Goal: Navigation & Orientation: Find specific page/section

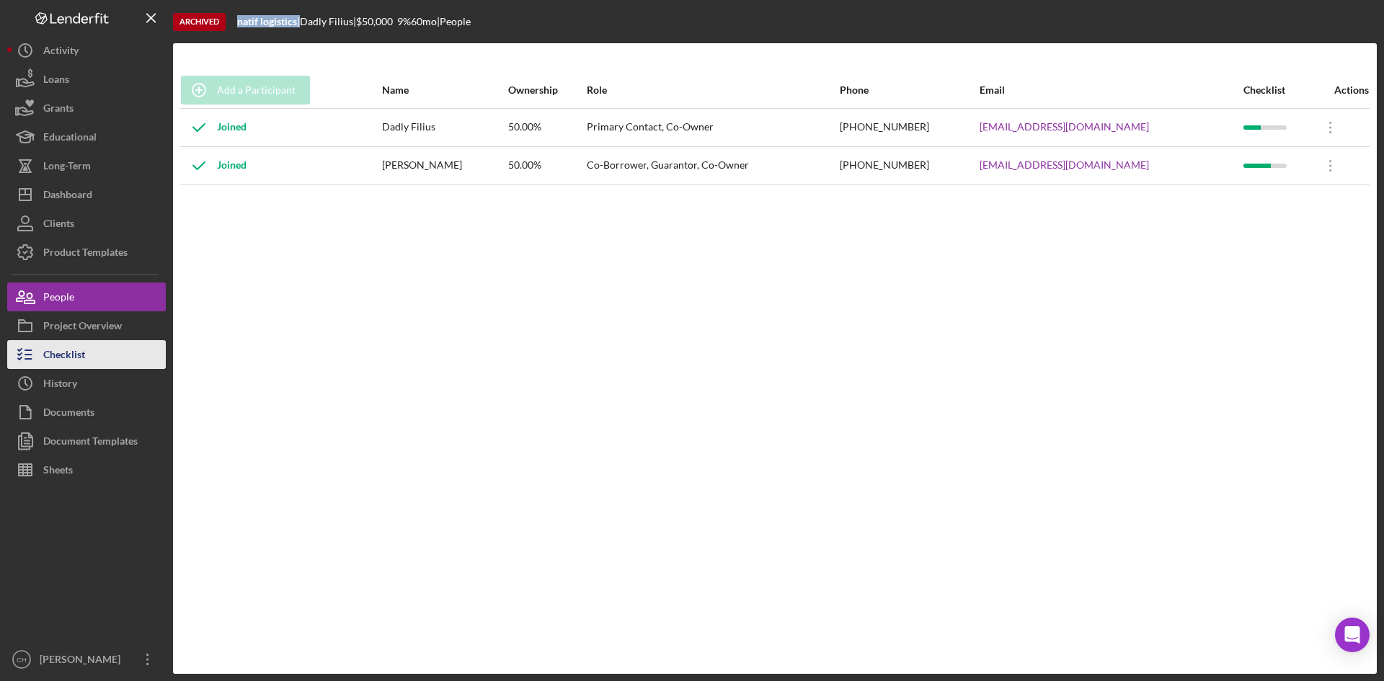
click at [98, 362] on button "Checklist" at bounding box center [86, 354] width 159 height 29
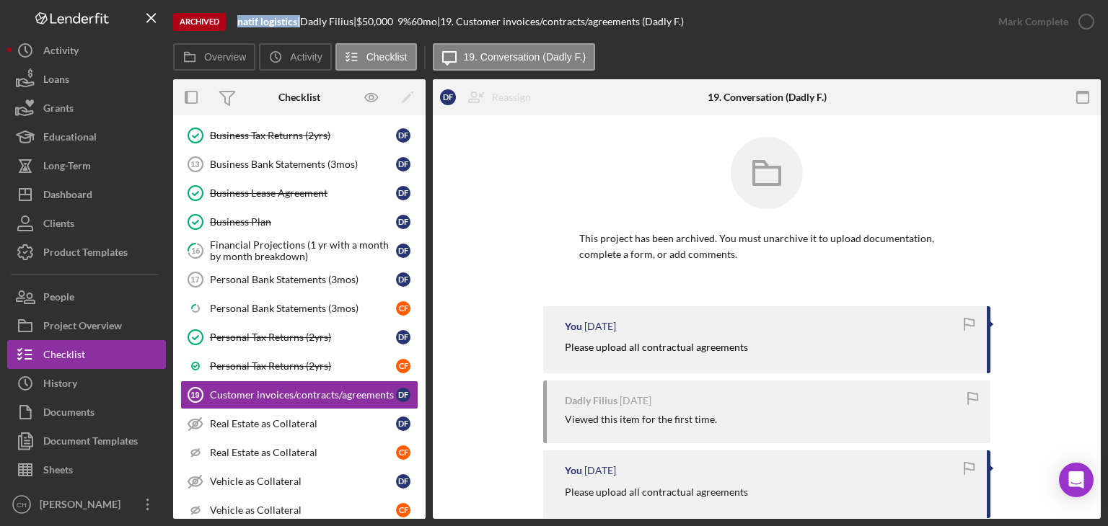
scroll to position [239, 0]
click at [88, 196] on div "Dashboard" at bounding box center [67, 196] width 49 height 32
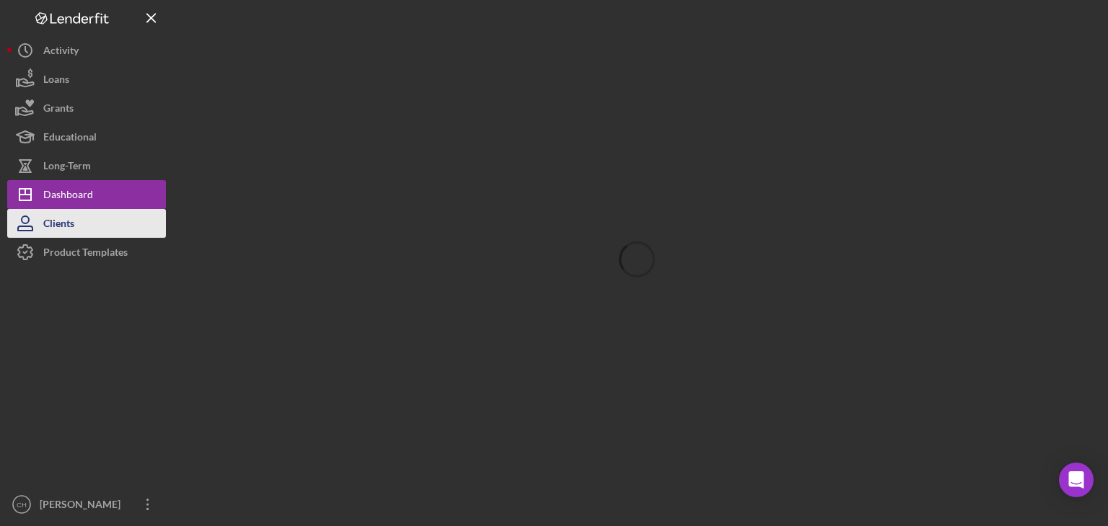
click at [83, 223] on button "Clients" at bounding box center [86, 223] width 159 height 29
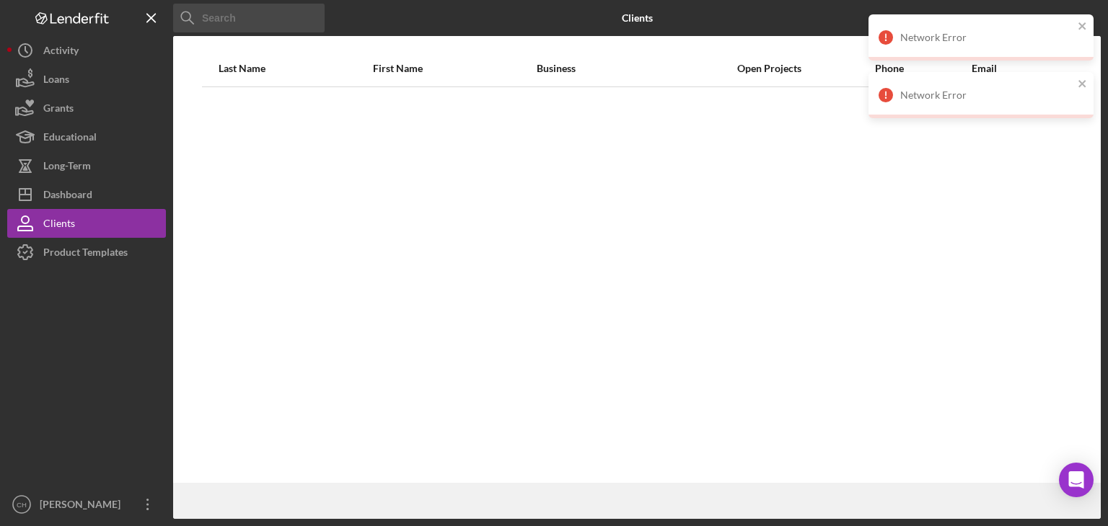
click at [543, 235] on div "Last Name First Name Business Open Projects Phone Email" at bounding box center [636, 266] width 927 height 433
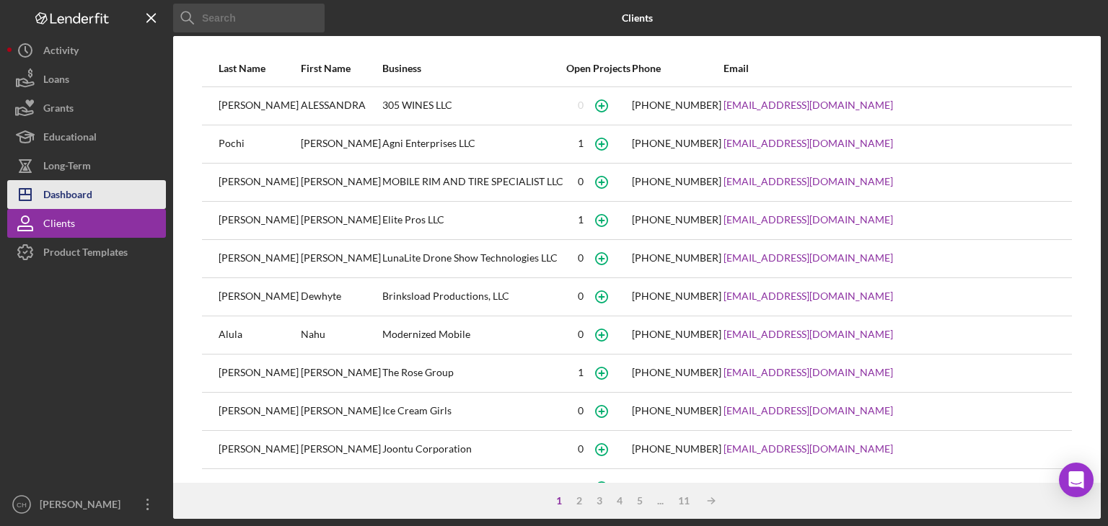
click at [65, 202] on div "Dashboard" at bounding box center [67, 196] width 49 height 32
